Goal: Task Accomplishment & Management: Manage account settings

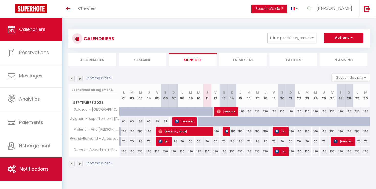
click at [32, 163] on link "Notifications" at bounding box center [31, 168] width 62 height 23
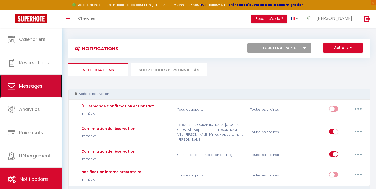
click at [39, 77] on link "Messages" at bounding box center [31, 85] width 62 height 23
select select "message"
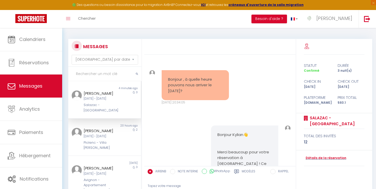
scroll to position [622, 0]
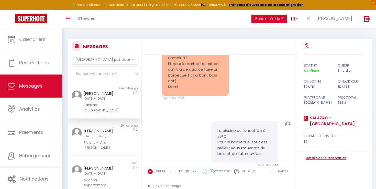
click at [114, 91] on div "[PERSON_NAME]" at bounding box center [102, 93] width 36 height 6
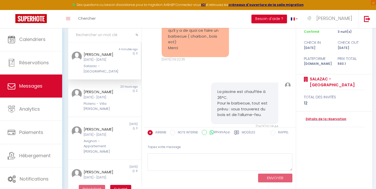
scroll to position [51, 0]
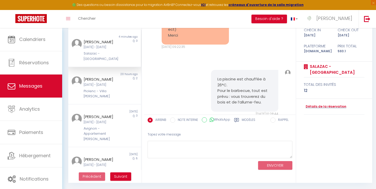
click at [250, 119] on label "Modèles" at bounding box center [249, 120] width 14 height 6
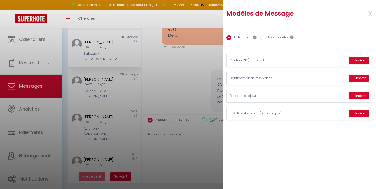
click at [279, 38] on label "Mes modèles" at bounding box center [276, 38] width 23 height 6
click at [265, 38] on input "Mes modèles" at bounding box center [262, 37] width 5 height 5
radio input "true"
radio input "false"
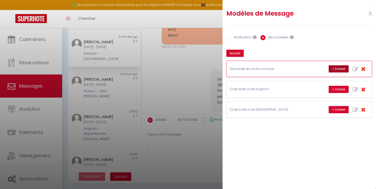
click at [343, 70] on button "+ Insérer" at bounding box center [338, 68] width 20 height 7
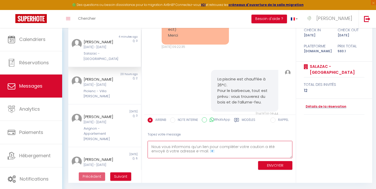
scroll to position [0, 0]
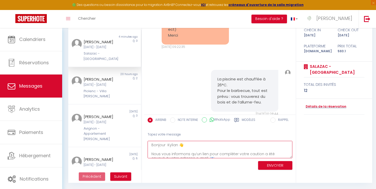
drag, startPoint x: 152, startPoint y: 147, endPoint x: 151, endPoint y: 132, distance: 14.9
click at [151, 132] on div "Tapez votre message Bonjour Kylian 👋 Nous vous informons qu’un lien pour complé…" at bounding box center [219, 149] width 151 height 43
type textarea "Nous vous informons qu’un lien pour compléter votre caution a été envoyé à votr…"
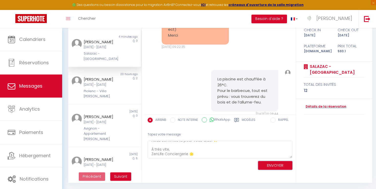
click at [265, 163] on button "ENVOYER" at bounding box center [275, 165] width 34 height 9
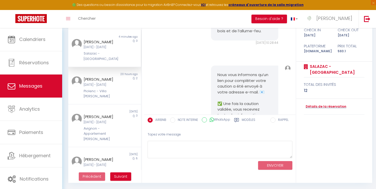
scroll to position [690, 0]
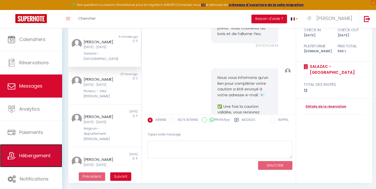
click at [38, 155] on span "Hébergement" at bounding box center [34, 155] width 31 height 6
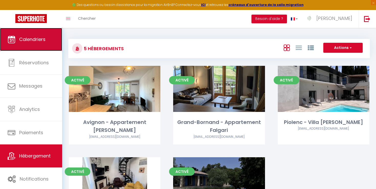
click at [45, 35] on link "Calendriers" at bounding box center [31, 39] width 62 height 23
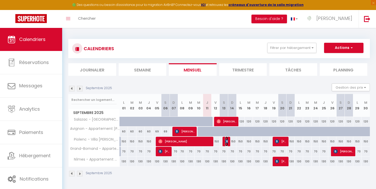
click at [226, 143] on img at bounding box center [227, 141] width 4 height 4
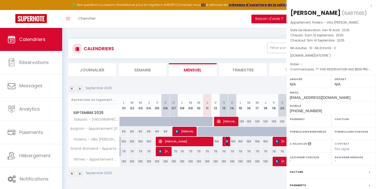
select select "OK"
select select "KO"
select select "0"
select select "1"
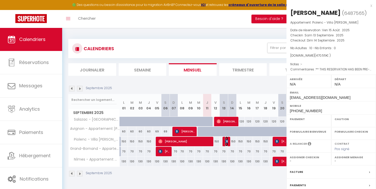
select select
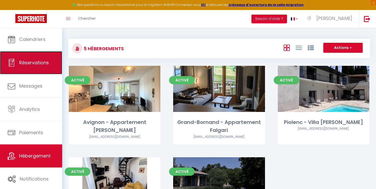
click at [36, 68] on link "Réservations" at bounding box center [31, 62] width 62 height 23
select select "not_cancelled"
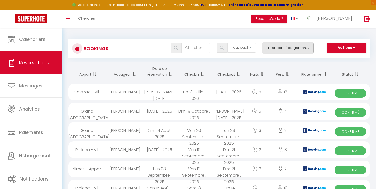
click at [286, 46] on button "Filtrer par hébergement" at bounding box center [287, 48] width 51 height 10
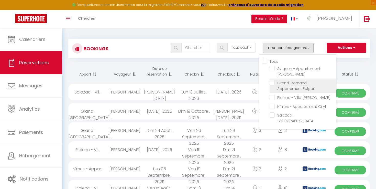
click at [275, 83] on input "Grand-Bornand - Appartement Falgari" at bounding box center [302, 82] width 66 height 5
checkbox input "true"
checkbox input "false"
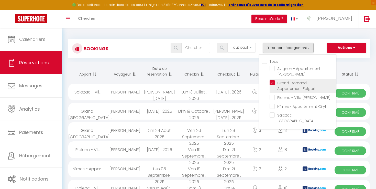
checkbox input "false"
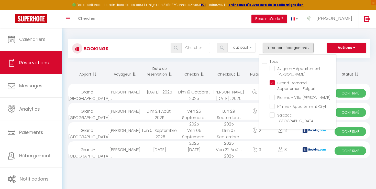
click at [348, 63] on th "Statut" at bounding box center [349, 71] width 39 height 19
select select
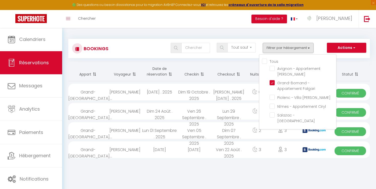
select select
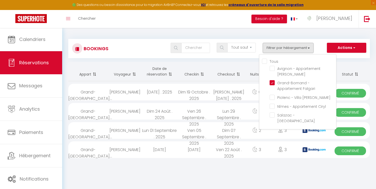
select select
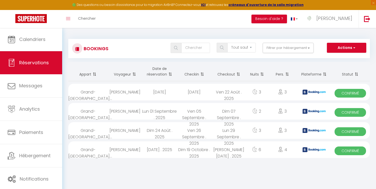
click at [199, 92] on div "[DATE]" at bounding box center [194, 92] width 35 height 17
select select "OK"
select select "KO"
select select "0"
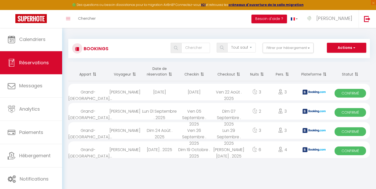
select select "1"
select select
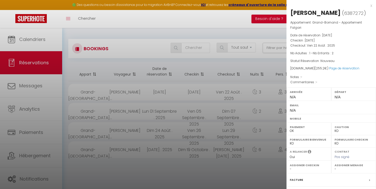
scroll to position [4, 0]
